Goal: Transaction & Acquisition: Purchase product/service

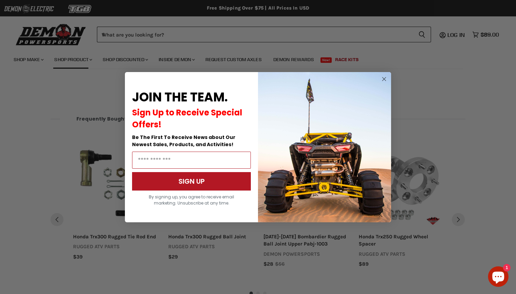
scroll to position [475, 0]
